Goal: Navigation & Orientation: Find specific page/section

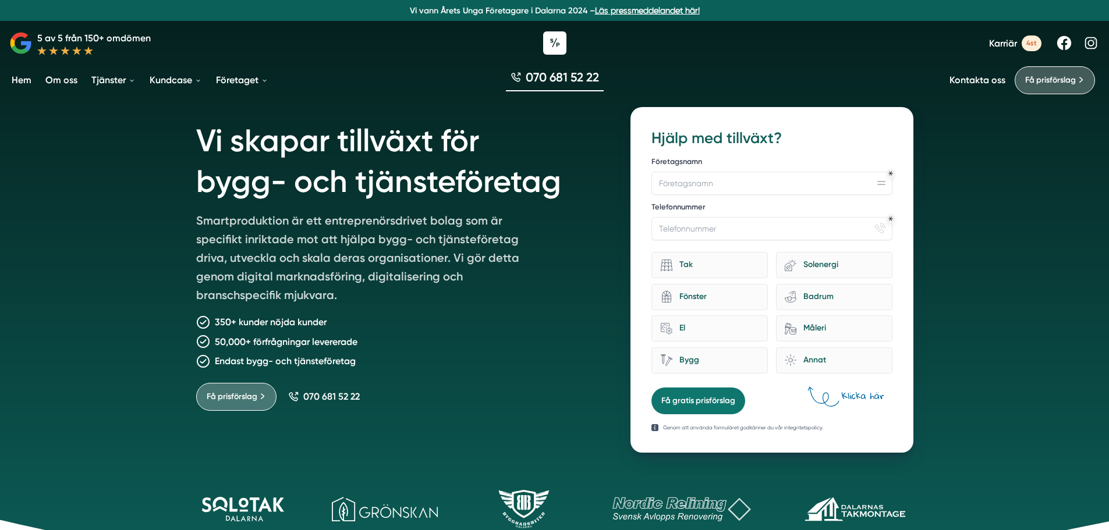
click at [22, 255] on div "Vi skapar tillväxt för bygg- och tjänsteföretag Smartproduktion är ett entrepre…" at bounding box center [554, 292] width 1109 height 585
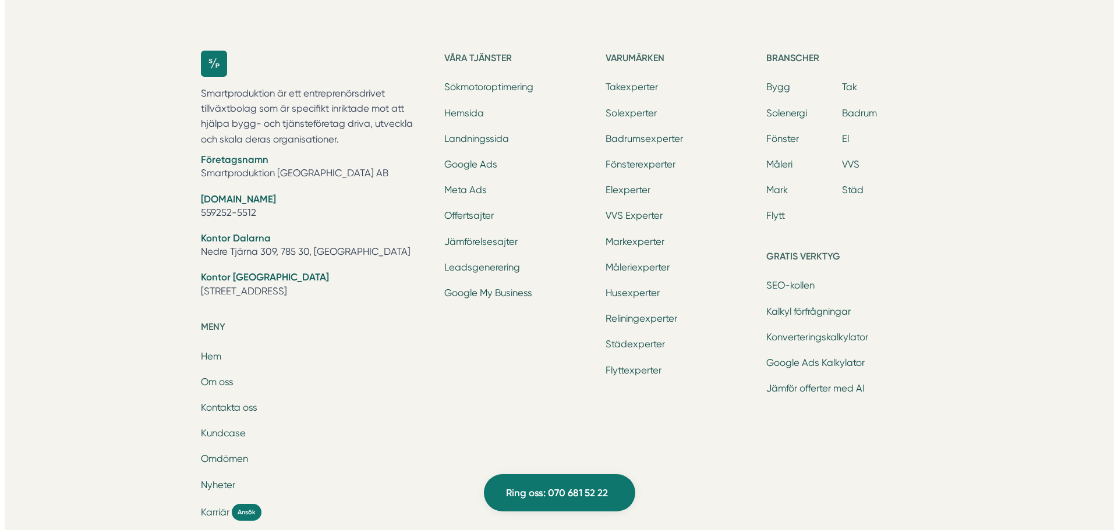
scroll to position [3681, 0]
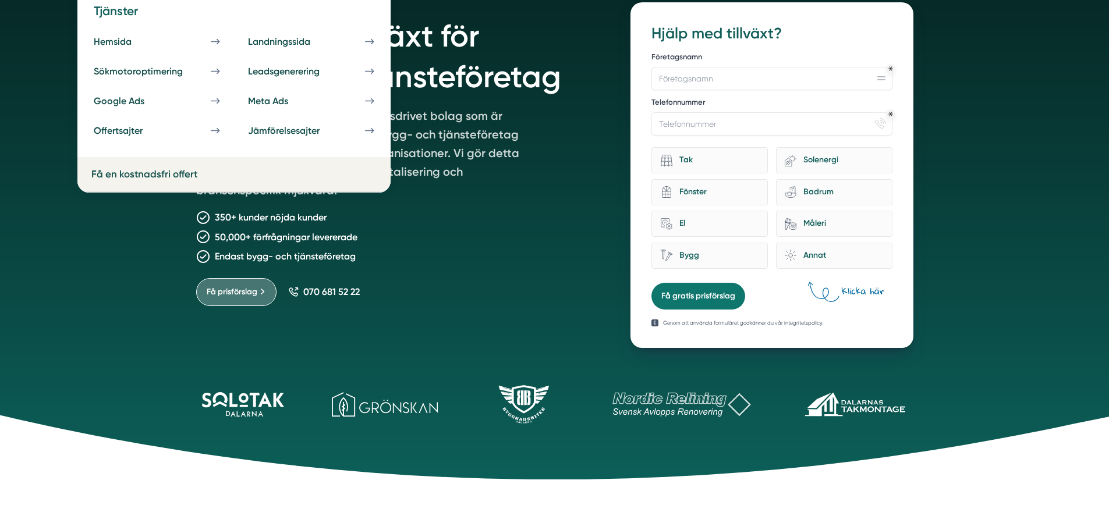
scroll to position [116, 0]
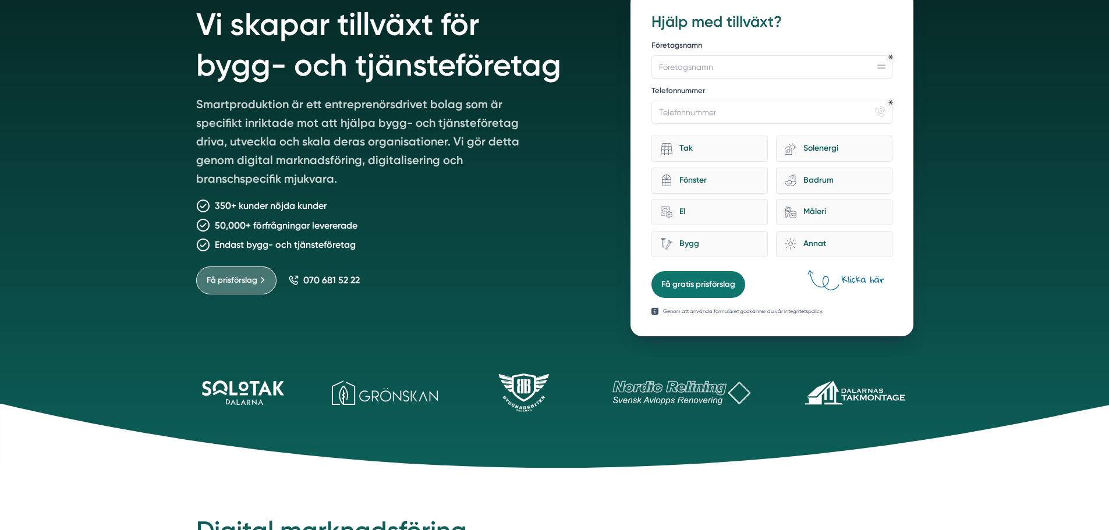
click at [153, 244] on div "Vi skapar tillväxt för bygg- och tjänsteföretag Smartproduktion är ett entrepre…" at bounding box center [554, 176] width 1109 height 585
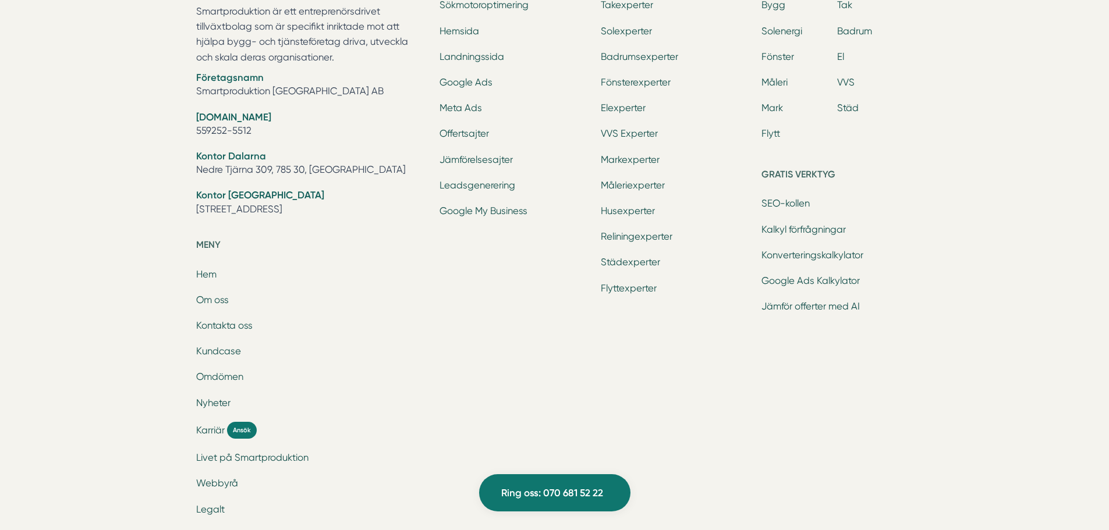
scroll to position [3741, 0]
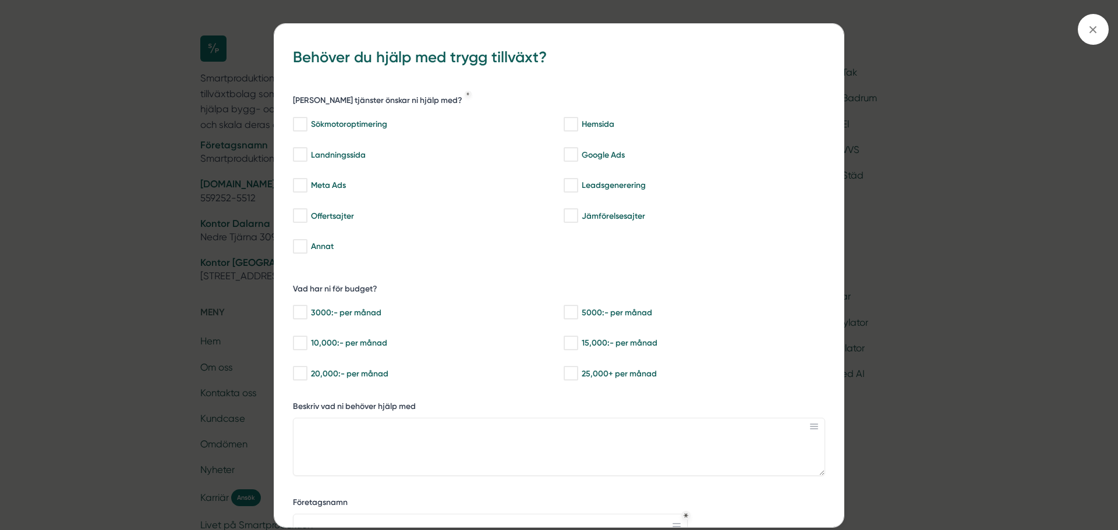
click at [128, 195] on div "bbc9b822-b2c6-488a-ab3e-9a2d59e49c7c Behöver du hjälp med trygg tillväxt? Vilka…" at bounding box center [559, 265] width 1118 height 530
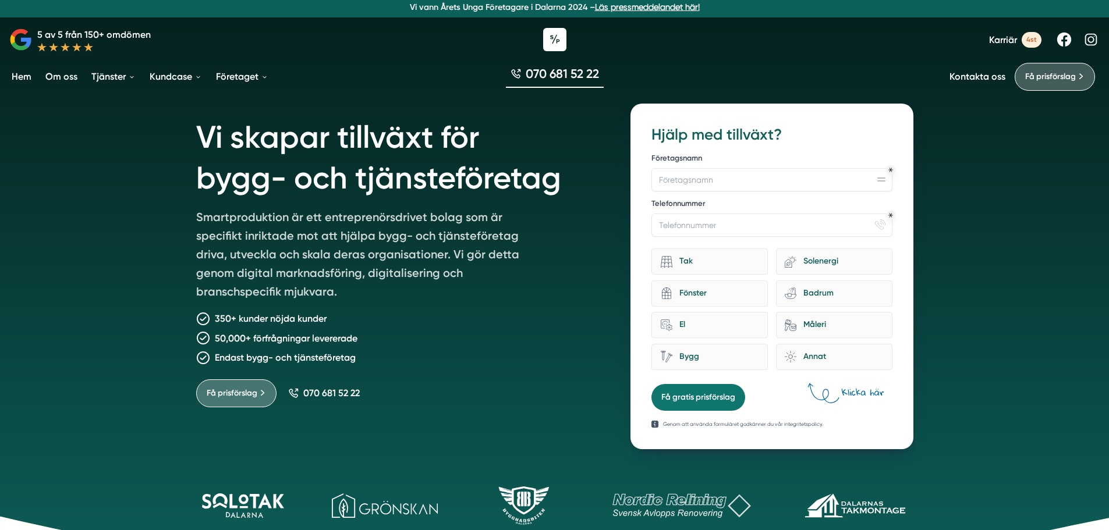
scroll to position [0, 0]
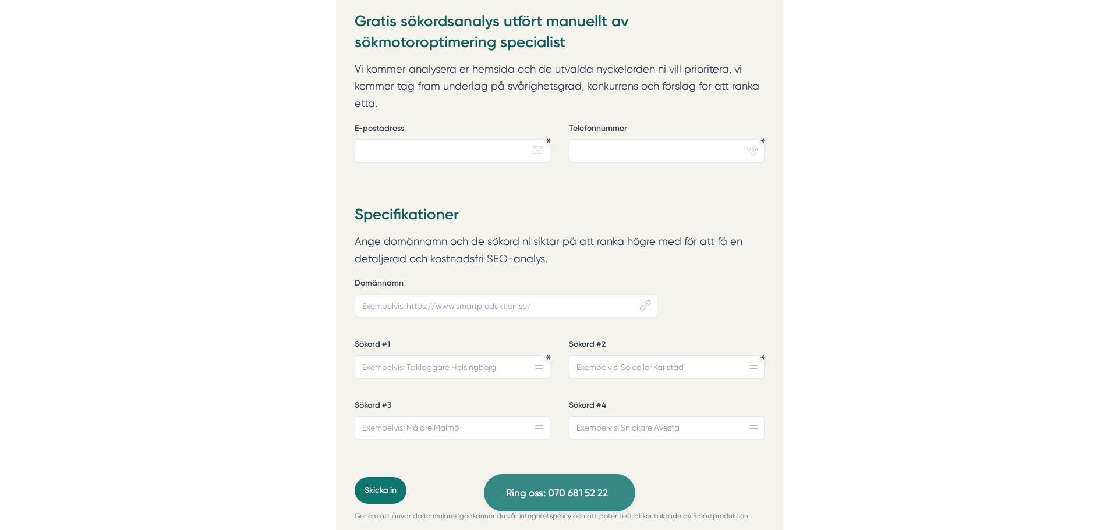
scroll to position [116, 0]
